Goal: Task Accomplishment & Management: Use online tool/utility

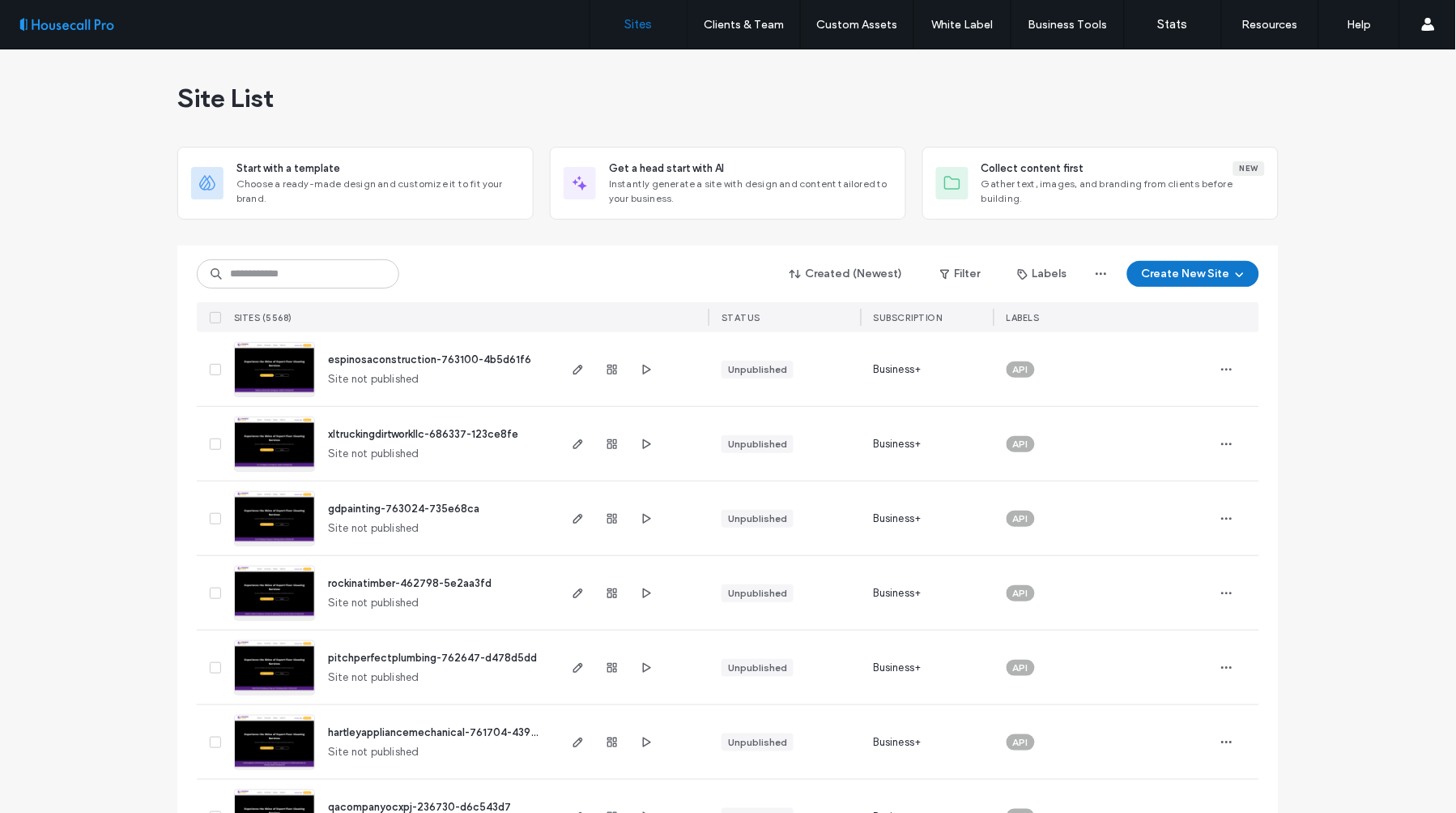
drag, startPoint x: 1336, startPoint y: 435, endPoint x: 1365, endPoint y: 436, distance: 29.0
click at [272, 274] on input at bounding box center [298, 274] width 202 height 29
click at [329, 265] on input at bounding box center [298, 274] width 202 height 29
paste input "******"
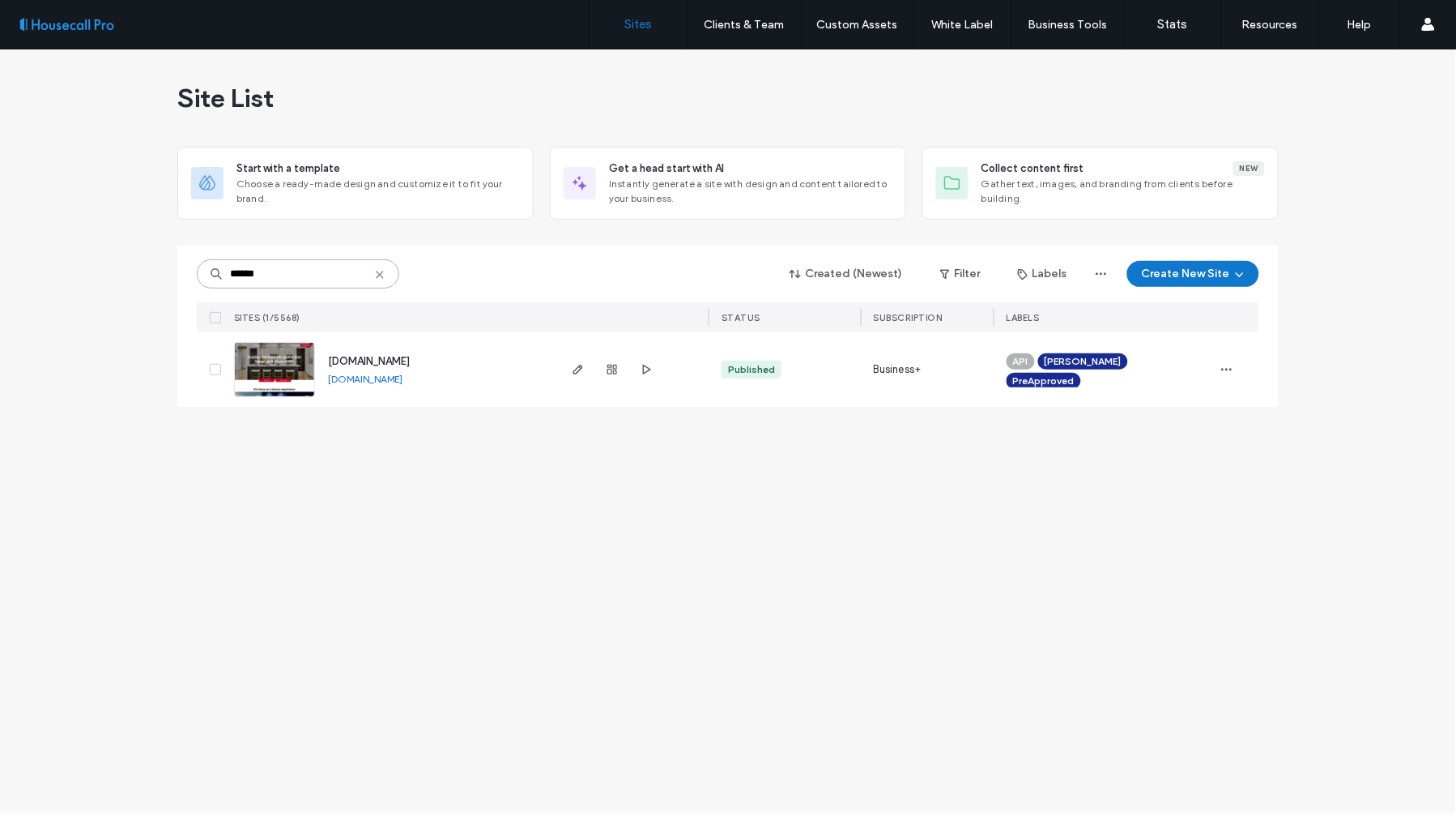
type input "******"
click at [277, 373] on img at bounding box center [274, 397] width 80 height 110
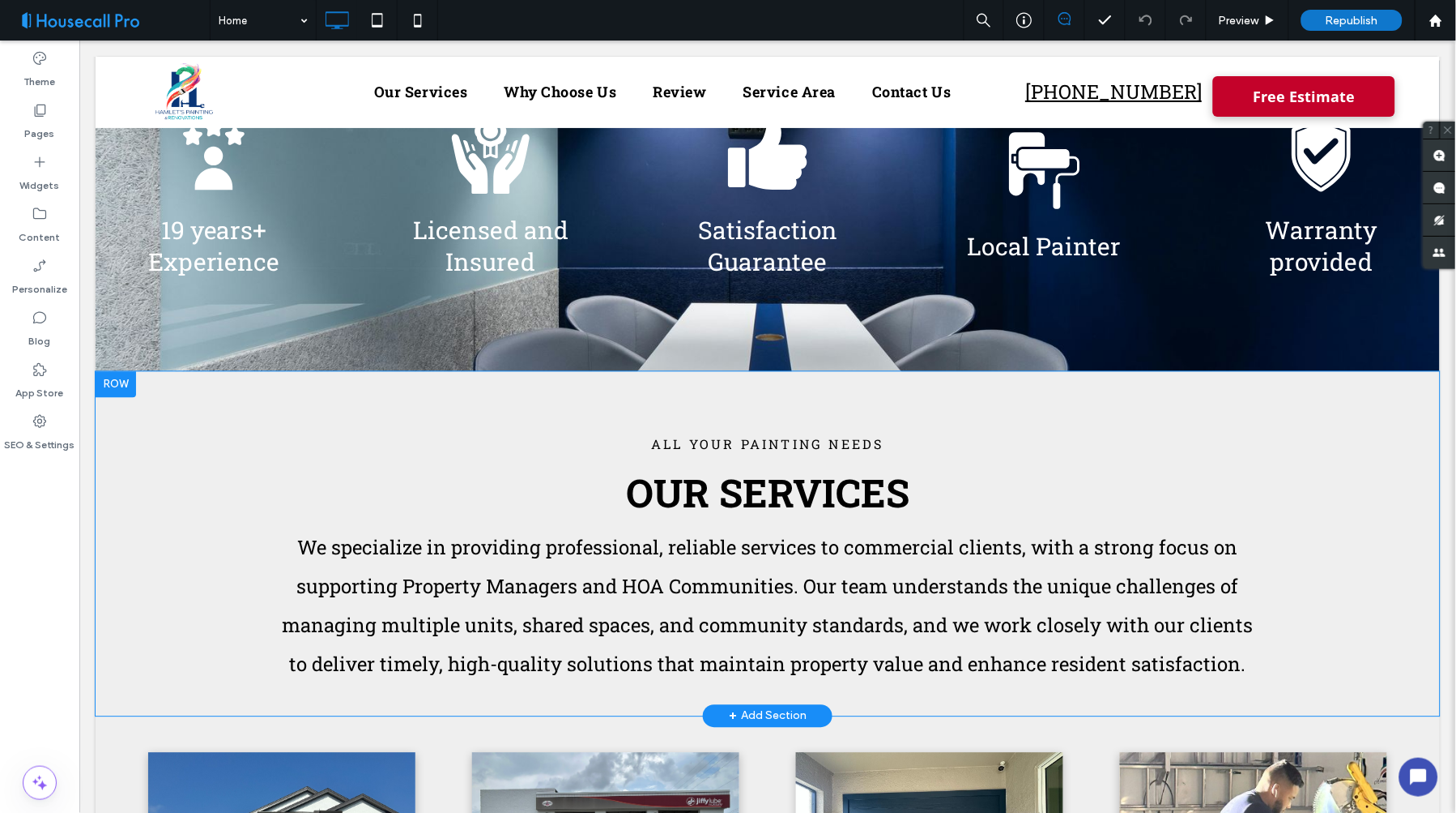
scroll to position [450, 0]
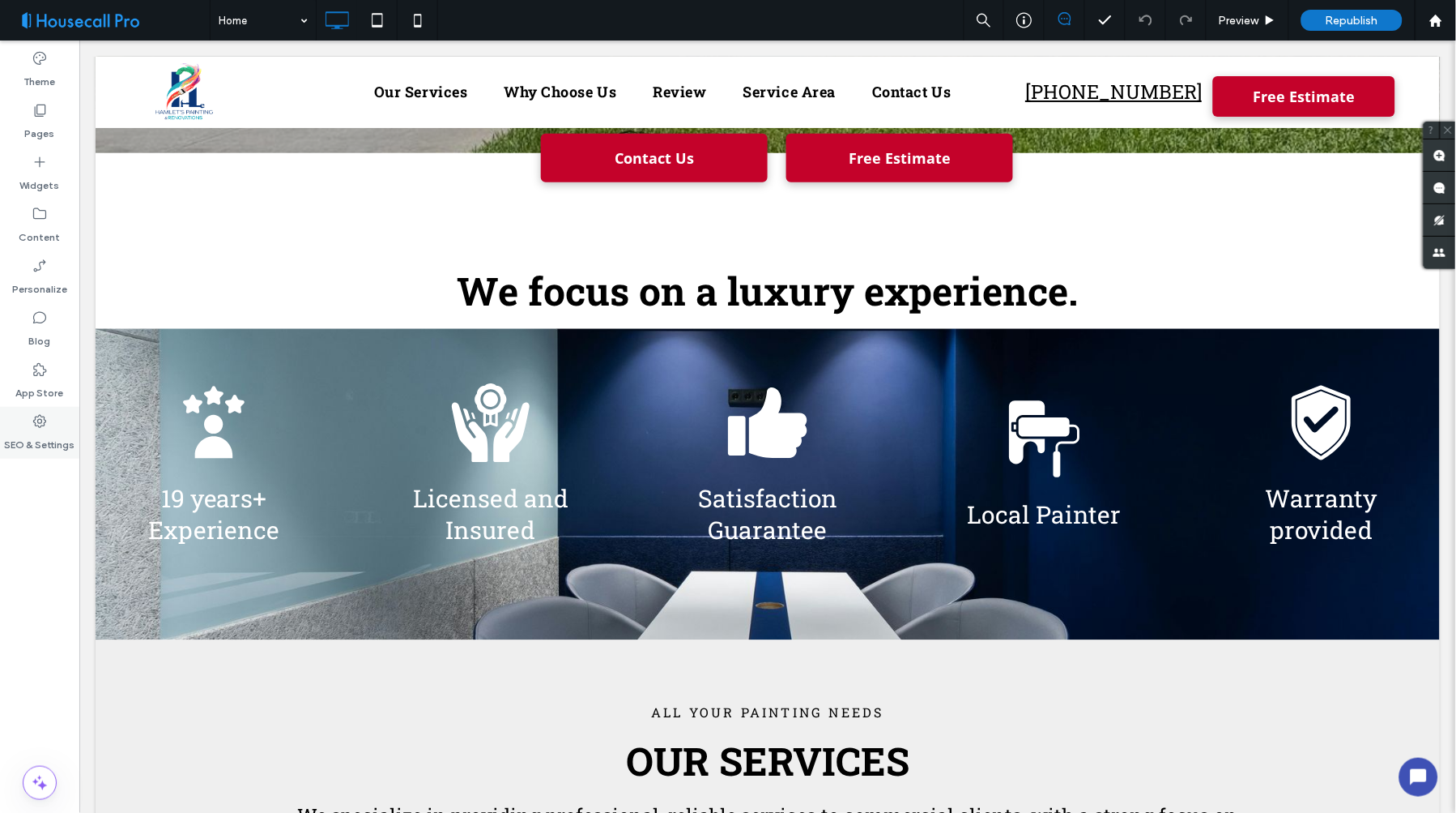
click at [36, 415] on icon at bounding box center [39, 421] width 17 height 17
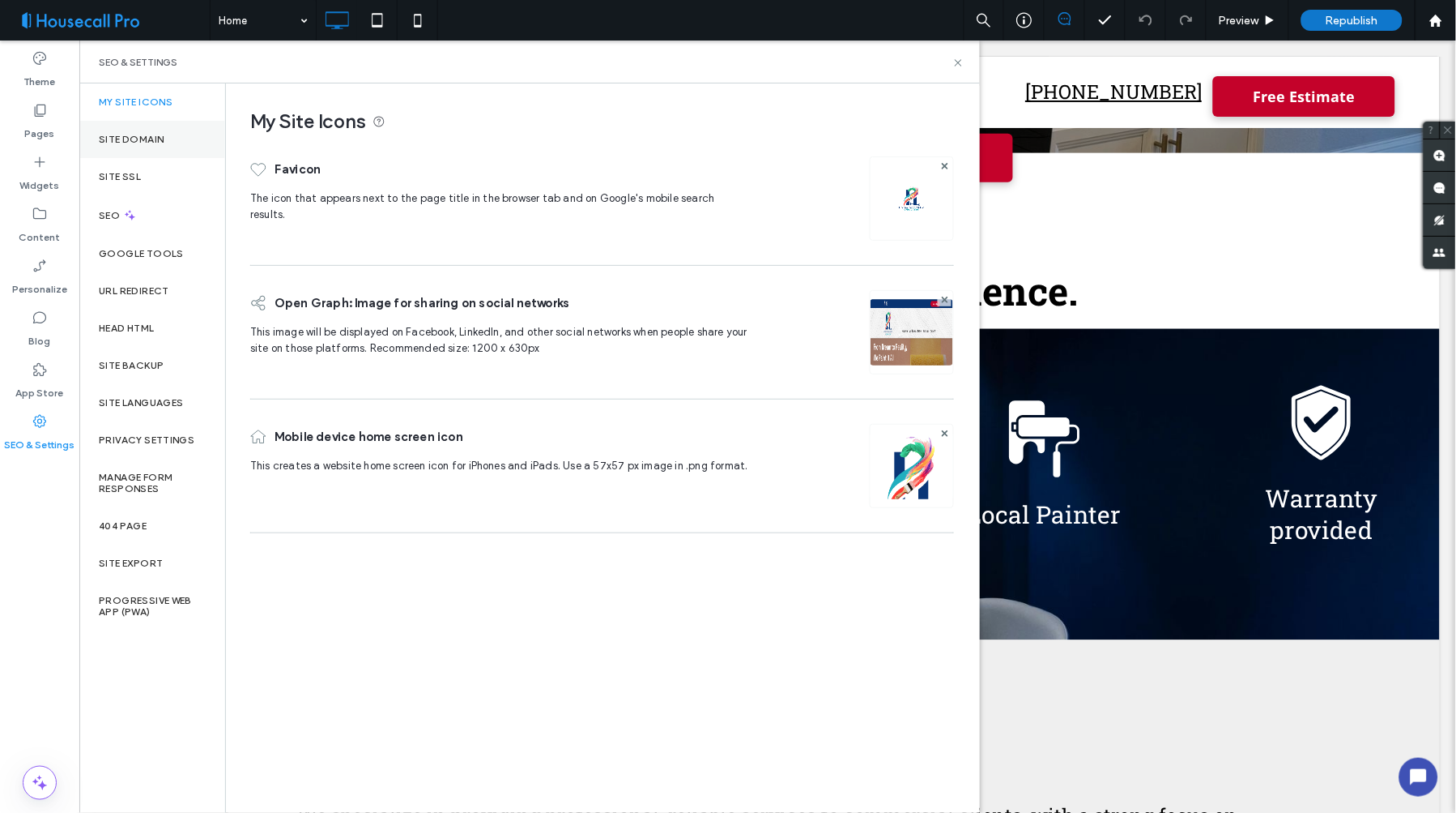
click at [142, 139] on label "Site Domain" at bounding box center [131, 139] width 65 height 12
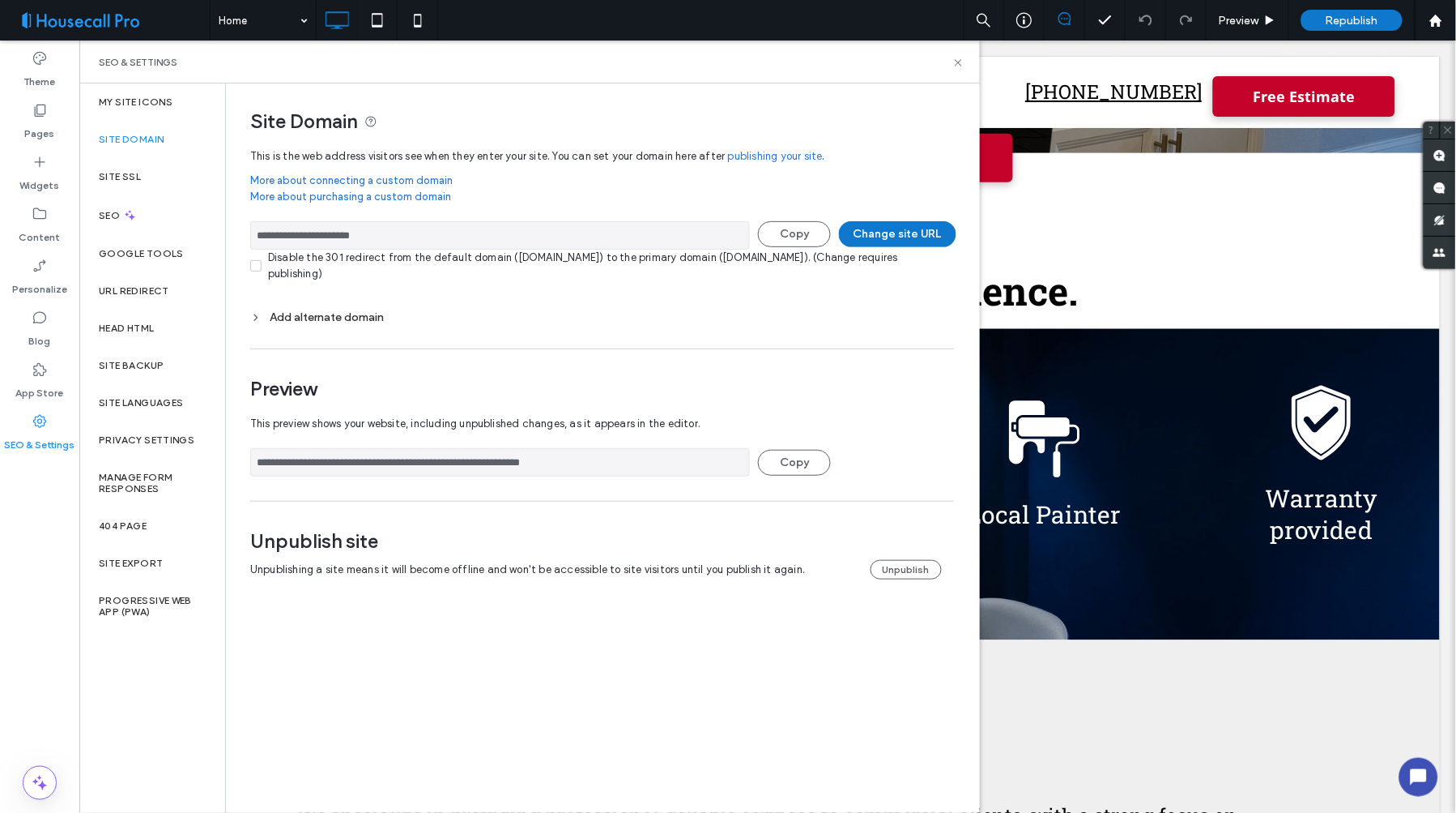
click at [391, 236] on input "**********" at bounding box center [499, 235] width 499 height 28
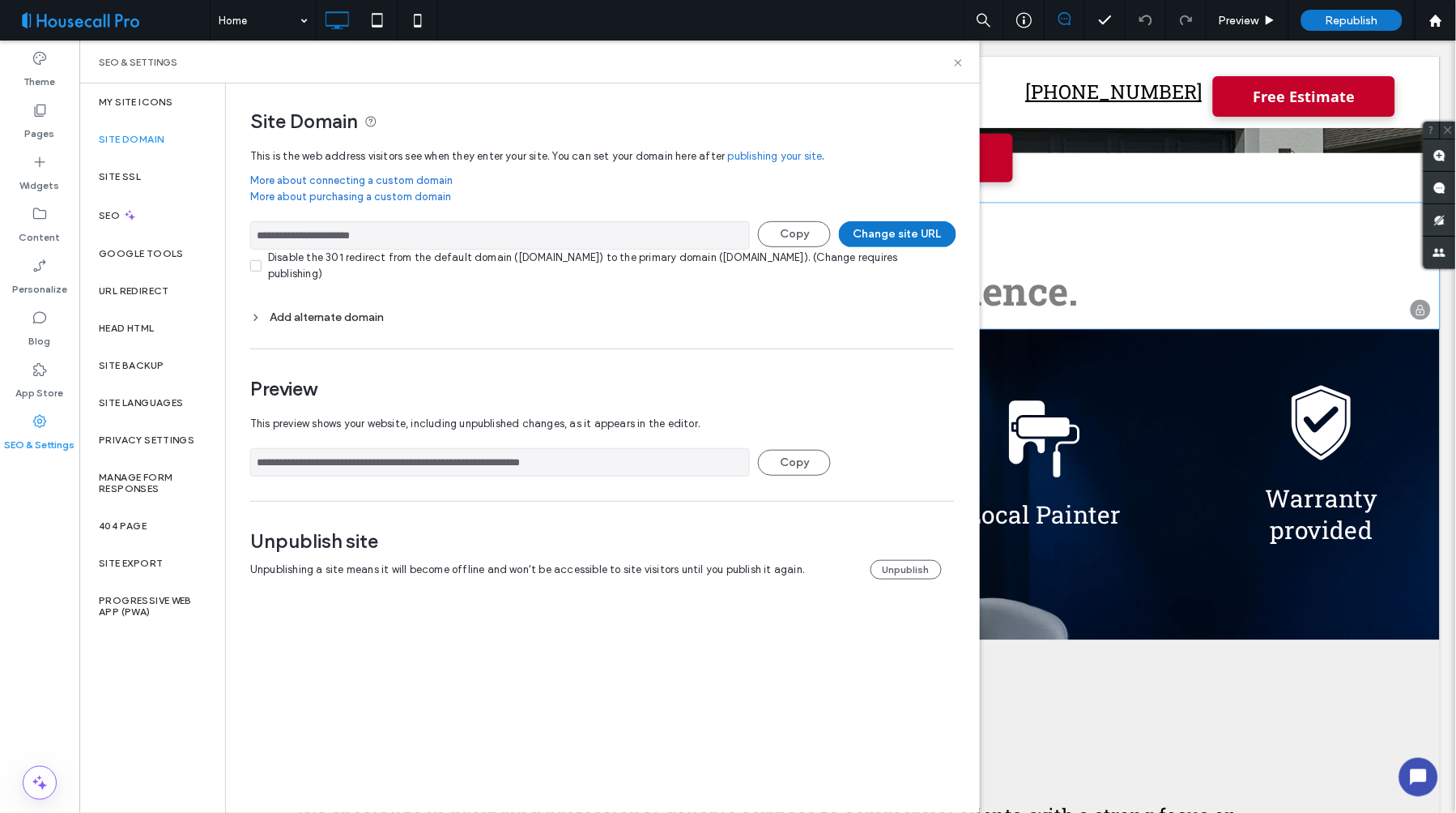
click at [1283, 233] on div "Click to edit in Flex Mode" at bounding box center [766, 265] width 1344 height 126
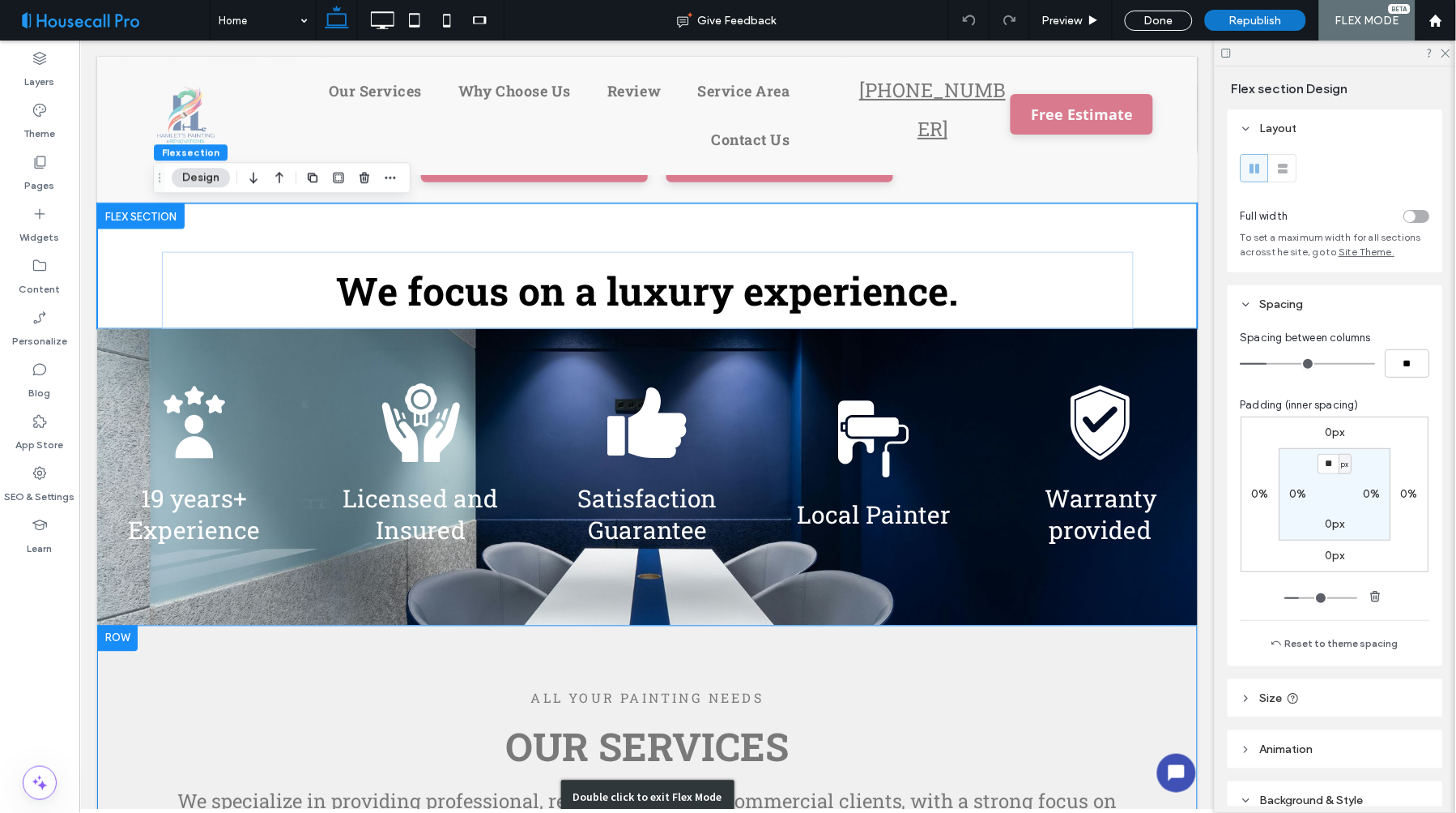
click at [955, 737] on div "Double click to exit Flex Mode" at bounding box center [646, 797] width 1101 height 345
click at [318, 690] on div "Double click to exit Flex Mode" at bounding box center [646, 797] width 1101 height 345
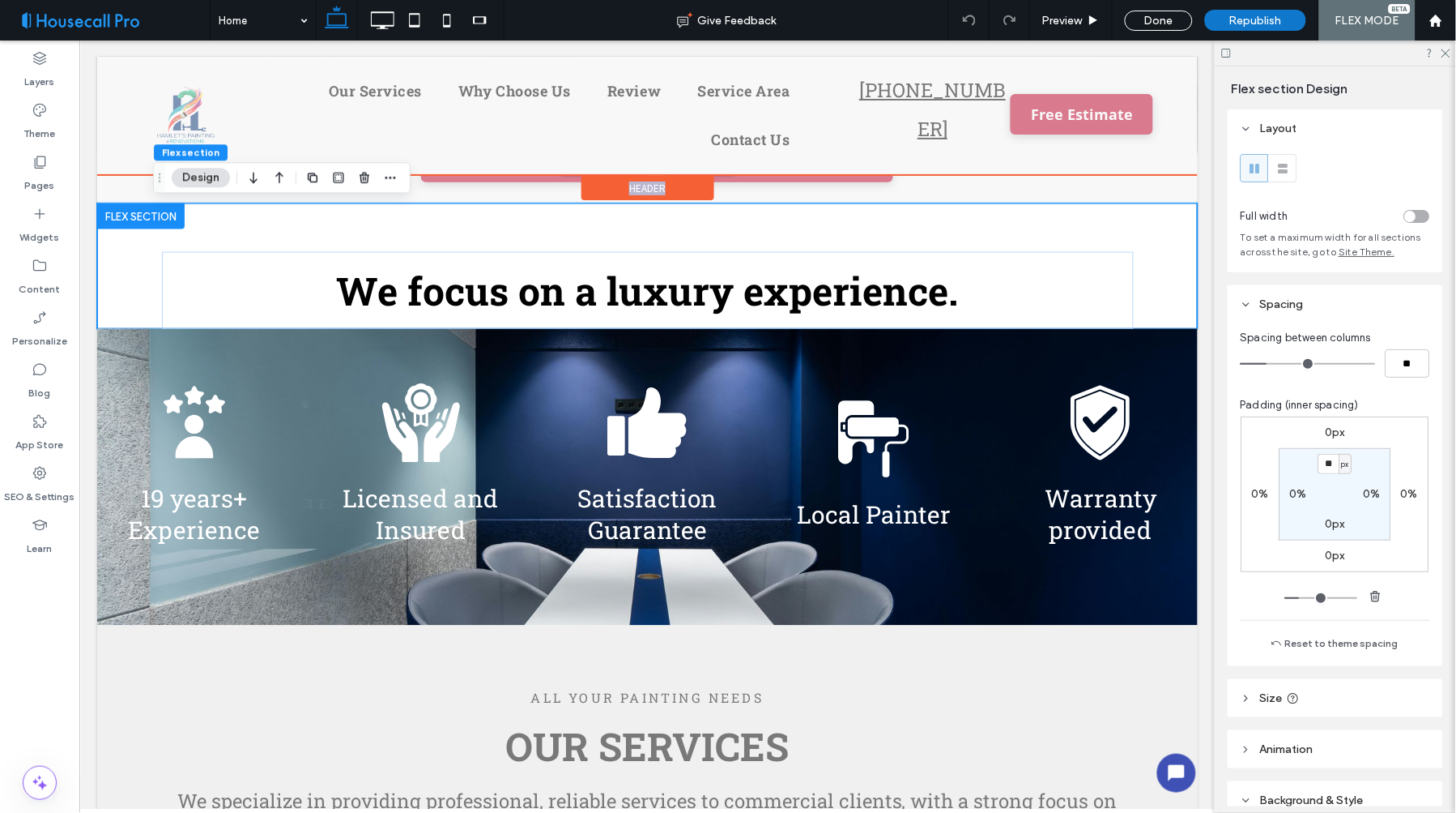
click at [1039, 173] on div "Click To Paste Our Services Why Choose Us Review Service Area Contact Us Click …" at bounding box center [646, 114] width 1101 height 118
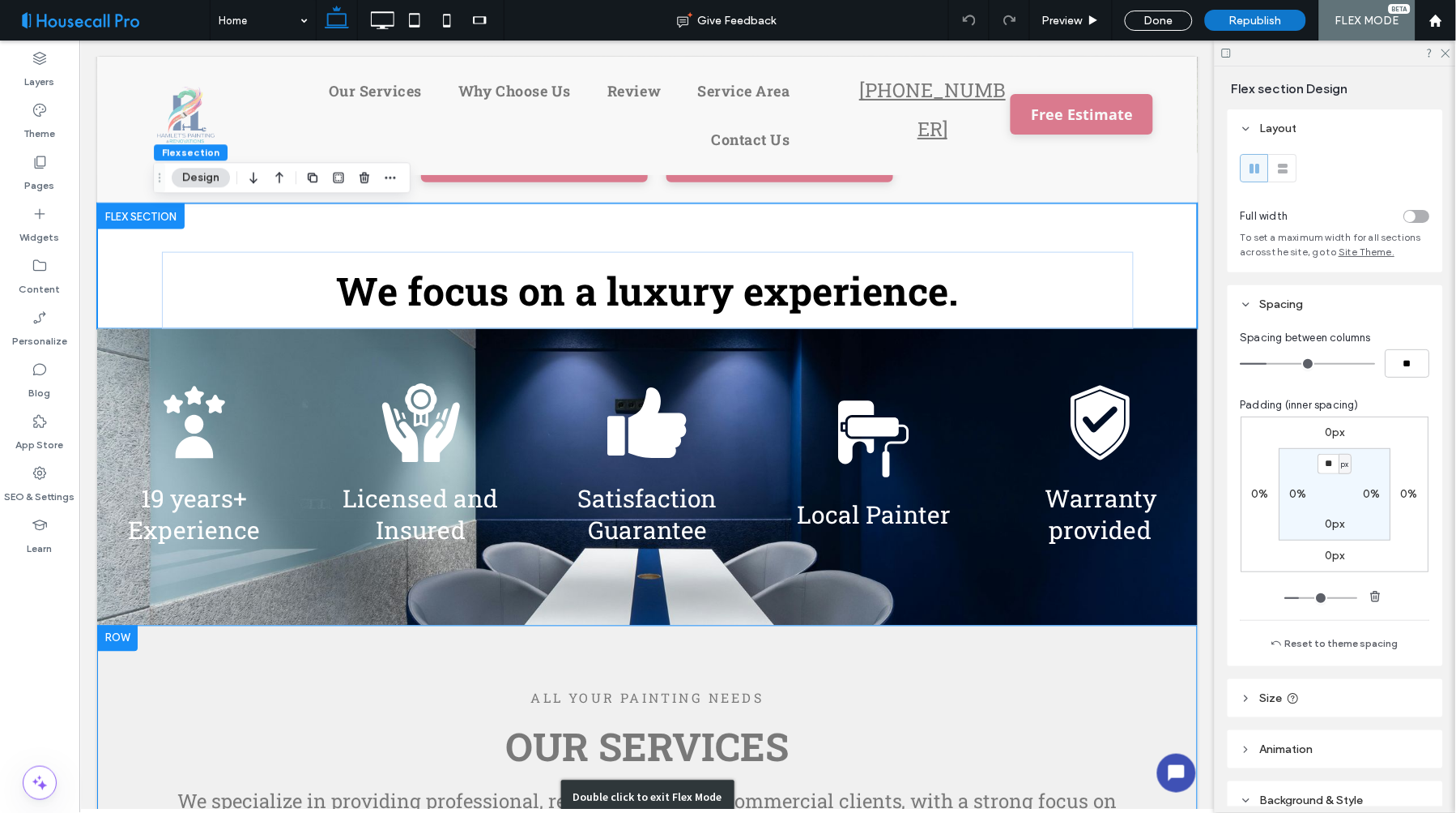
click at [994, 715] on div "Double click to exit Flex Mode" at bounding box center [646, 797] width 1101 height 345
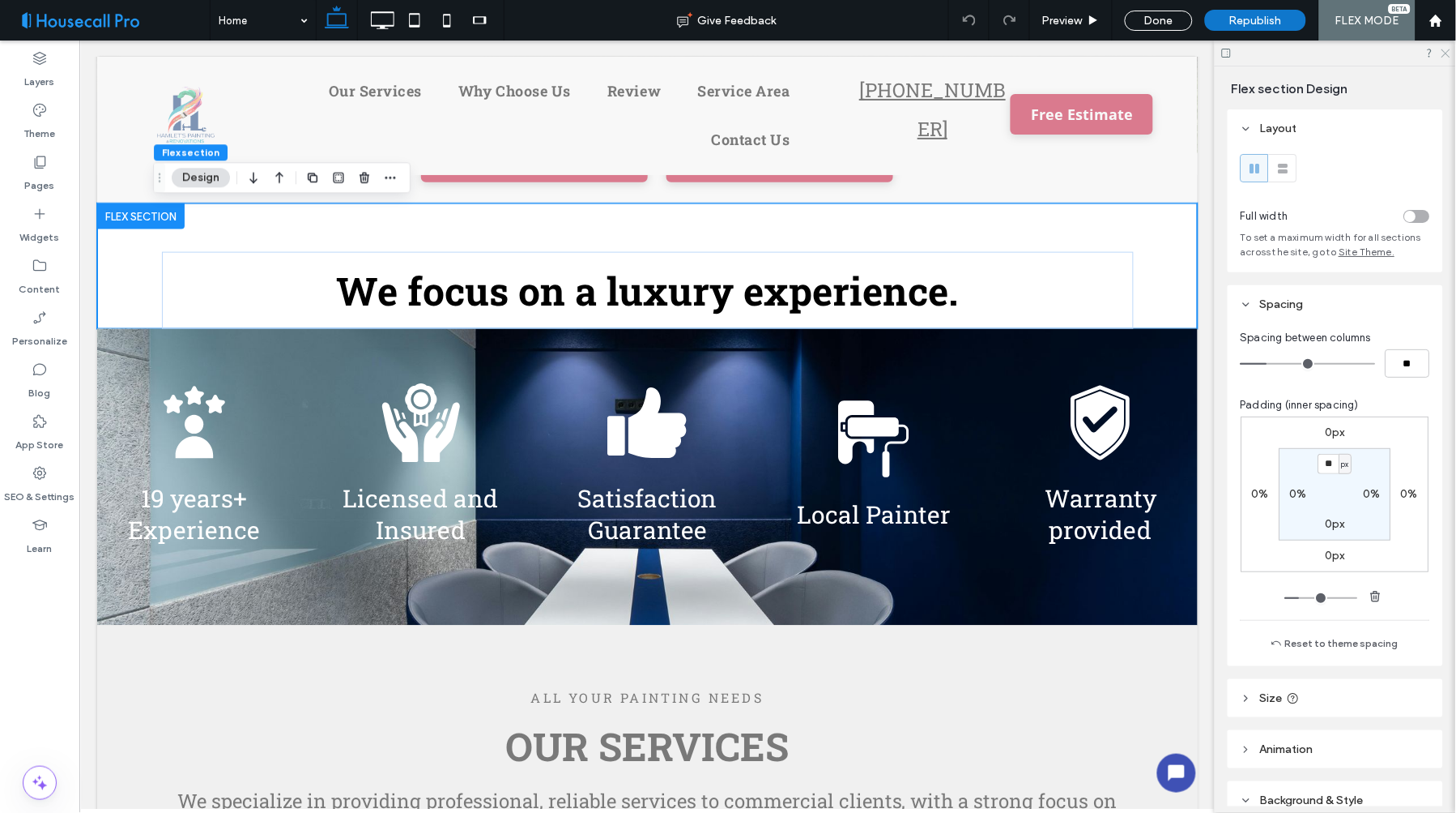
click at [1449, 50] on icon at bounding box center [1444, 52] width 11 height 11
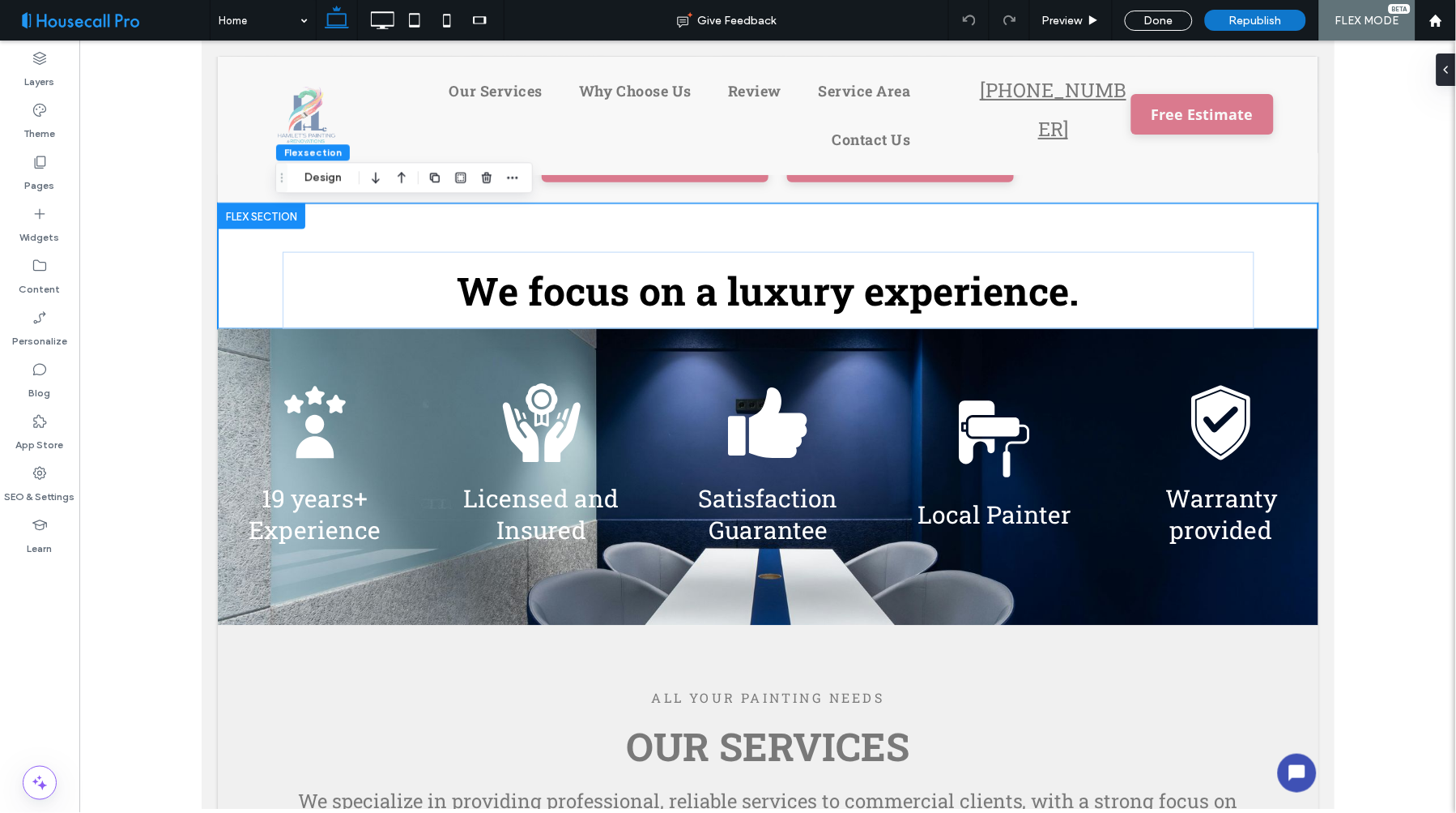
click at [1369, 614] on div at bounding box center [768, 425] width 1376 height 768
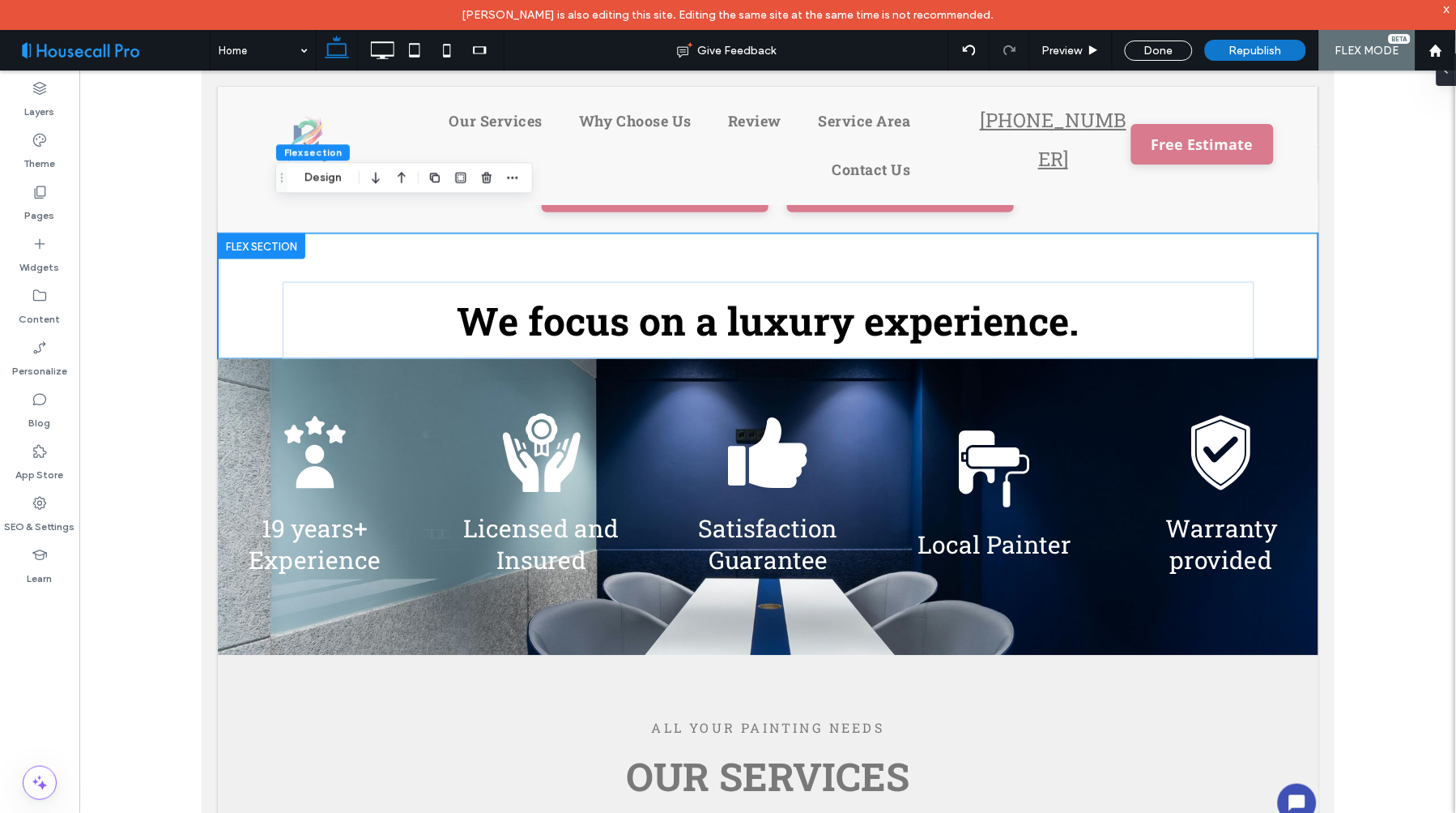
click at [1421, 480] on div at bounding box center [768, 454] width 1376 height 768
